Goal: Navigation & Orientation: Find specific page/section

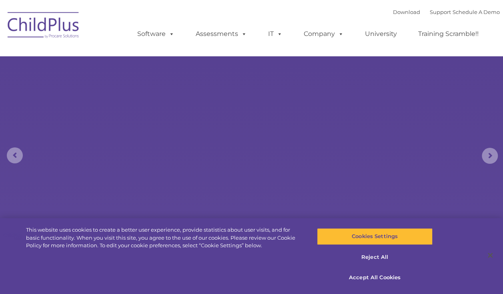
select select "MEDIUM"
type input ""
select select "MEDIUM"
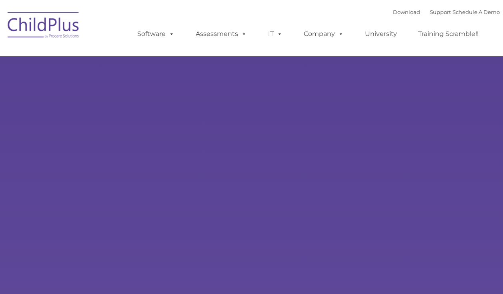
type input ""
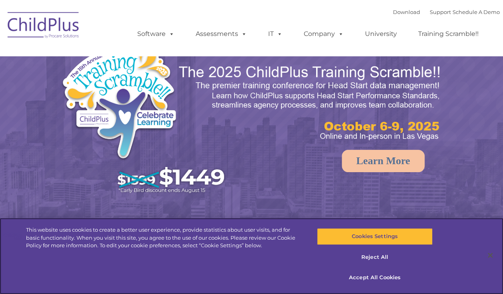
select select "MEDIUM"
